Goal: Transaction & Acquisition: Purchase product/service

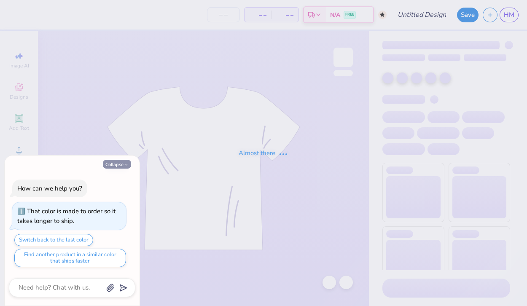
click at [124, 163] on icon "button" at bounding box center [126, 164] width 5 height 5
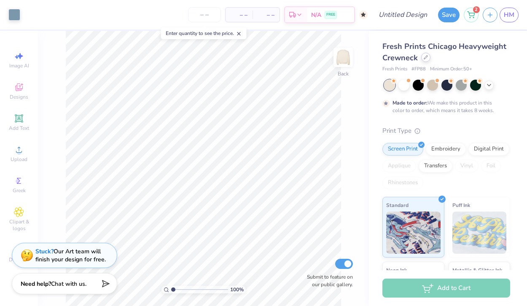
click at [427, 59] on icon at bounding box center [426, 57] width 4 height 4
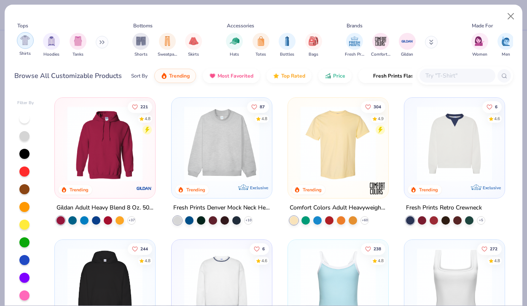
click at [25, 44] on img "filter for Shirts" at bounding box center [25, 40] width 10 height 10
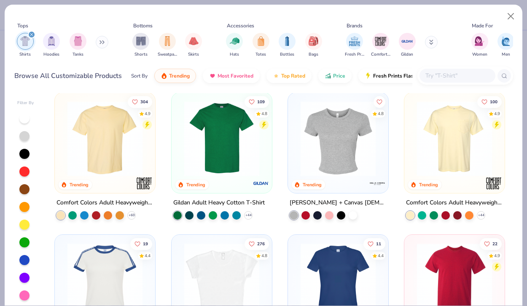
scroll to position [6, 0]
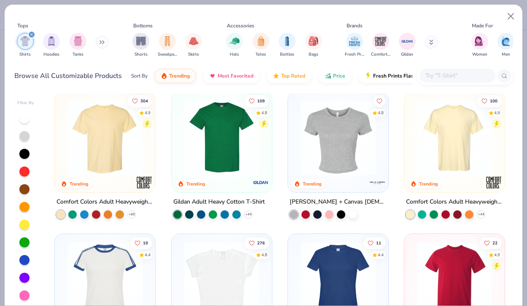
click at [466, 136] on img at bounding box center [455, 137] width 84 height 75
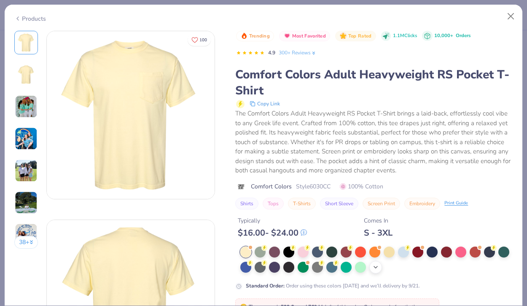
click at [372, 269] on div "+ 22" at bounding box center [376, 267] width 13 height 13
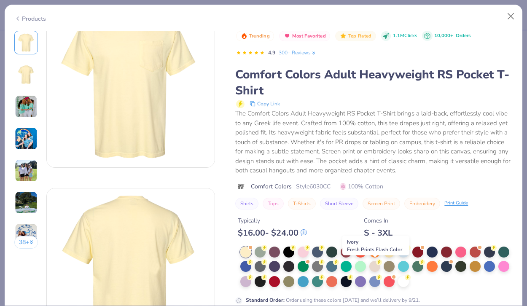
scroll to position [33, 0]
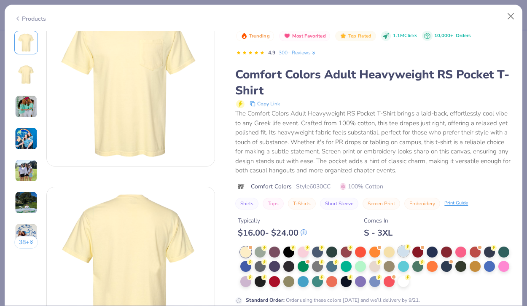
click at [403, 256] on div at bounding box center [403, 251] width 11 height 11
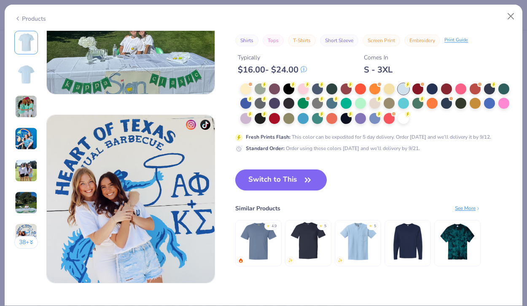
scroll to position [1054, 0]
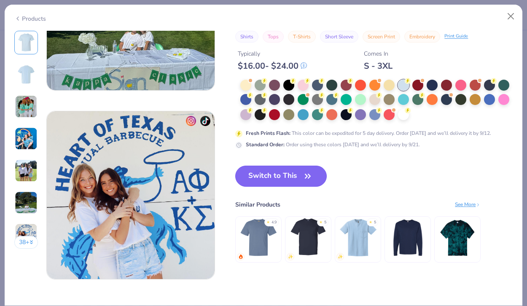
click at [294, 174] on button "Switch to This" at bounding box center [281, 176] width 92 height 21
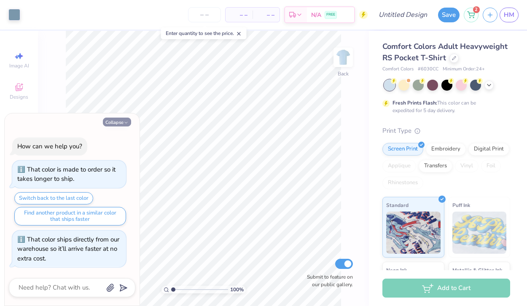
click at [123, 123] on button "Collapse" at bounding box center [117, 122] width 28 height 9
type textarea "x"
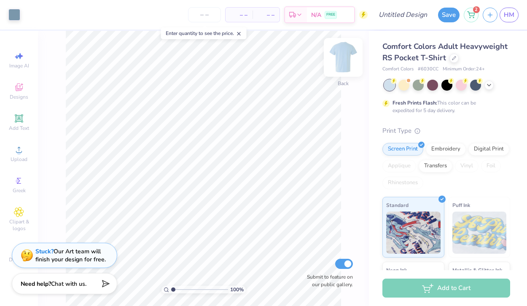
click at [343, 55] on img at bounding box center [344, 57] width 34 height 34
click at [18, 95] on span "Designs" at bounding box center [19, 97] width 19 height 7
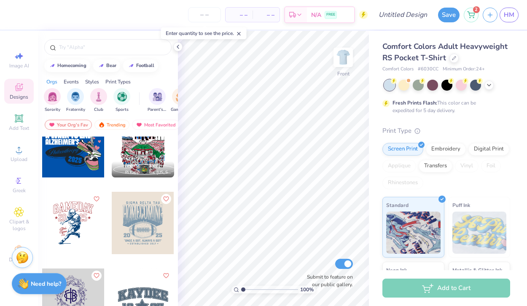
scroll to position [1984, 0]
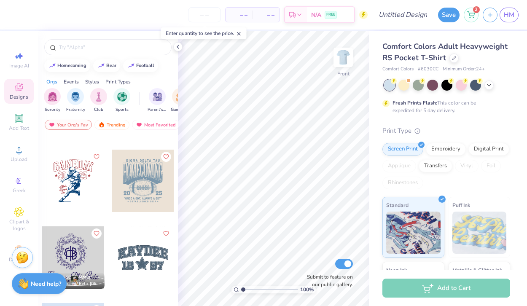
click at [133, 179] on div at bounding box center [143, 181] width 62 height 62
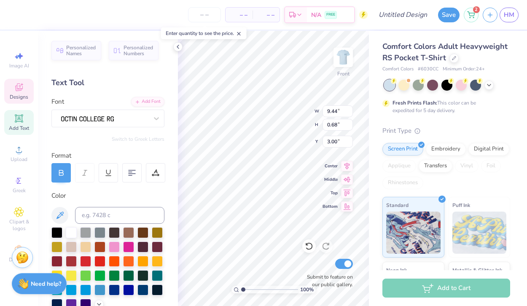
scroll to position [0, 0]
type textarea "S"
type textarea "kappa alpha theta"
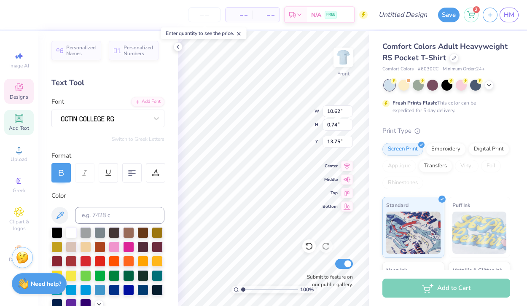
type textarea "“”"
type textarea "ESTABLISHED 1870"
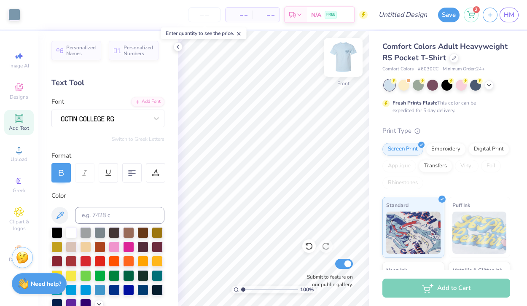
click at [346, 57] on img at bounding box center [344, 57] width 34 height 34
click at [351, 45] on img at bounding box center [344, 57] width 34 height 34
